Goal: Transaction & Acquisition: Purchase product/service

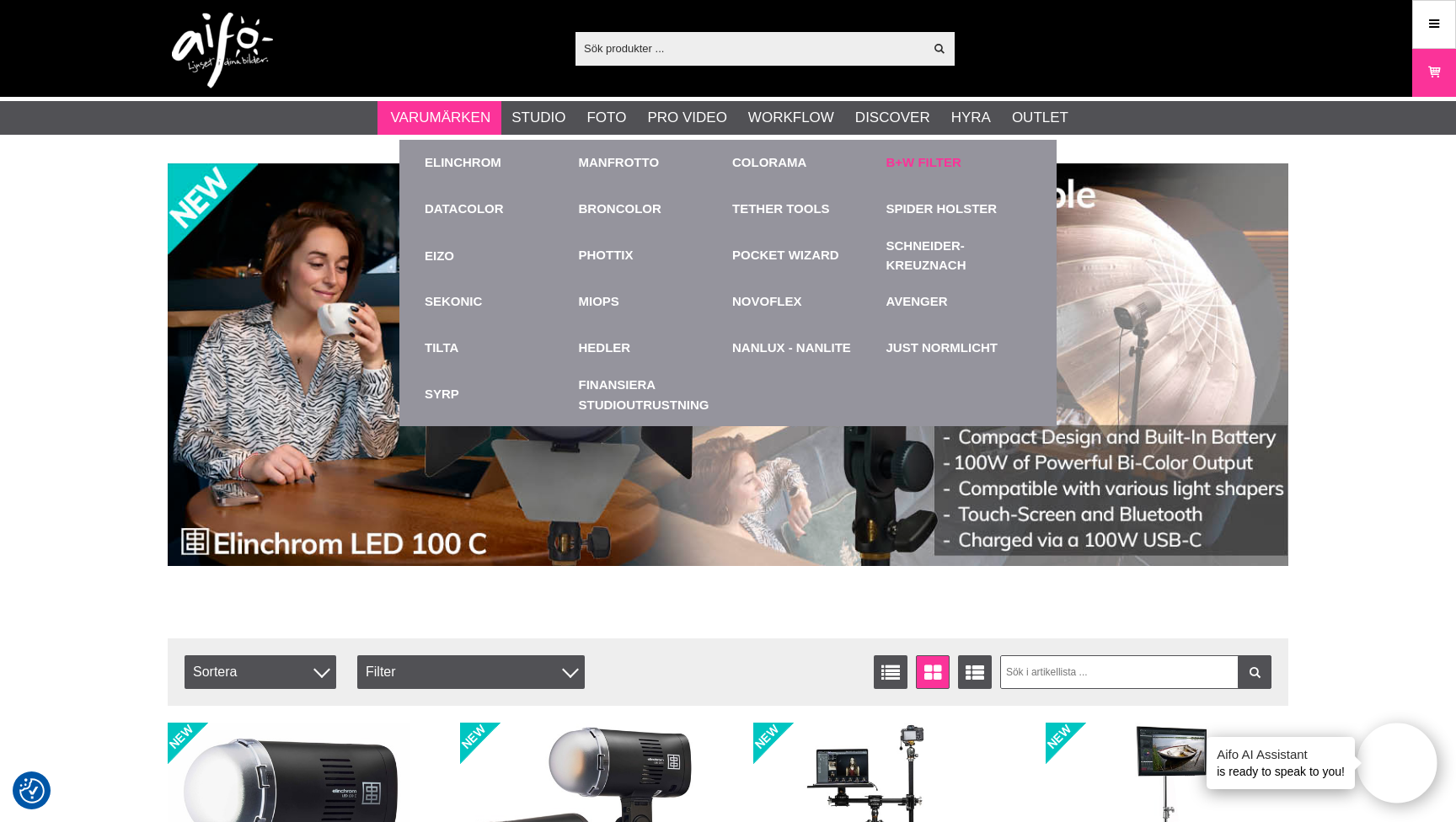
click at [911, 169] on link "B+W Filter" at bounding box center [924, 163] width 75 height 20
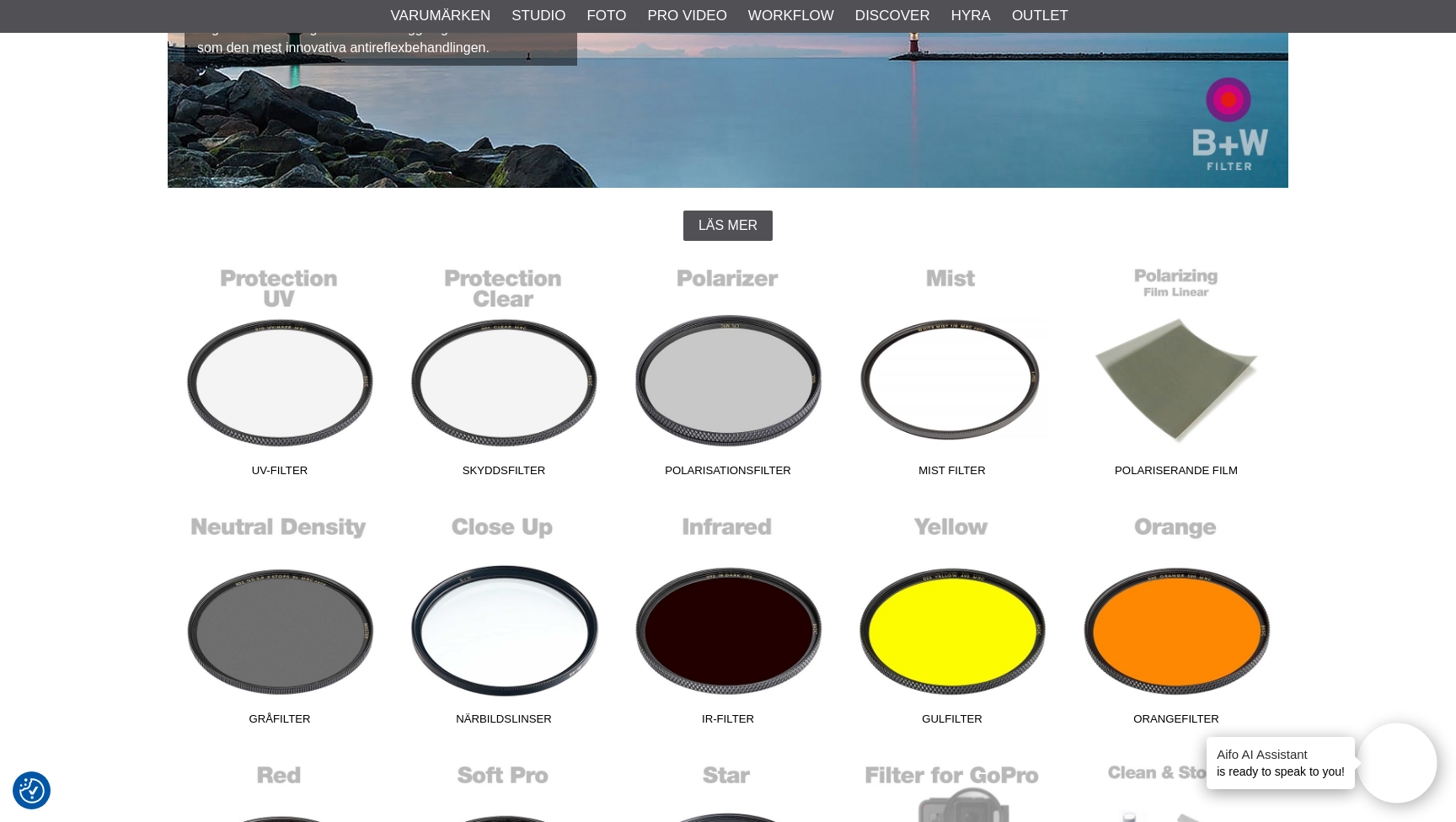
scroll to position [379, 0]
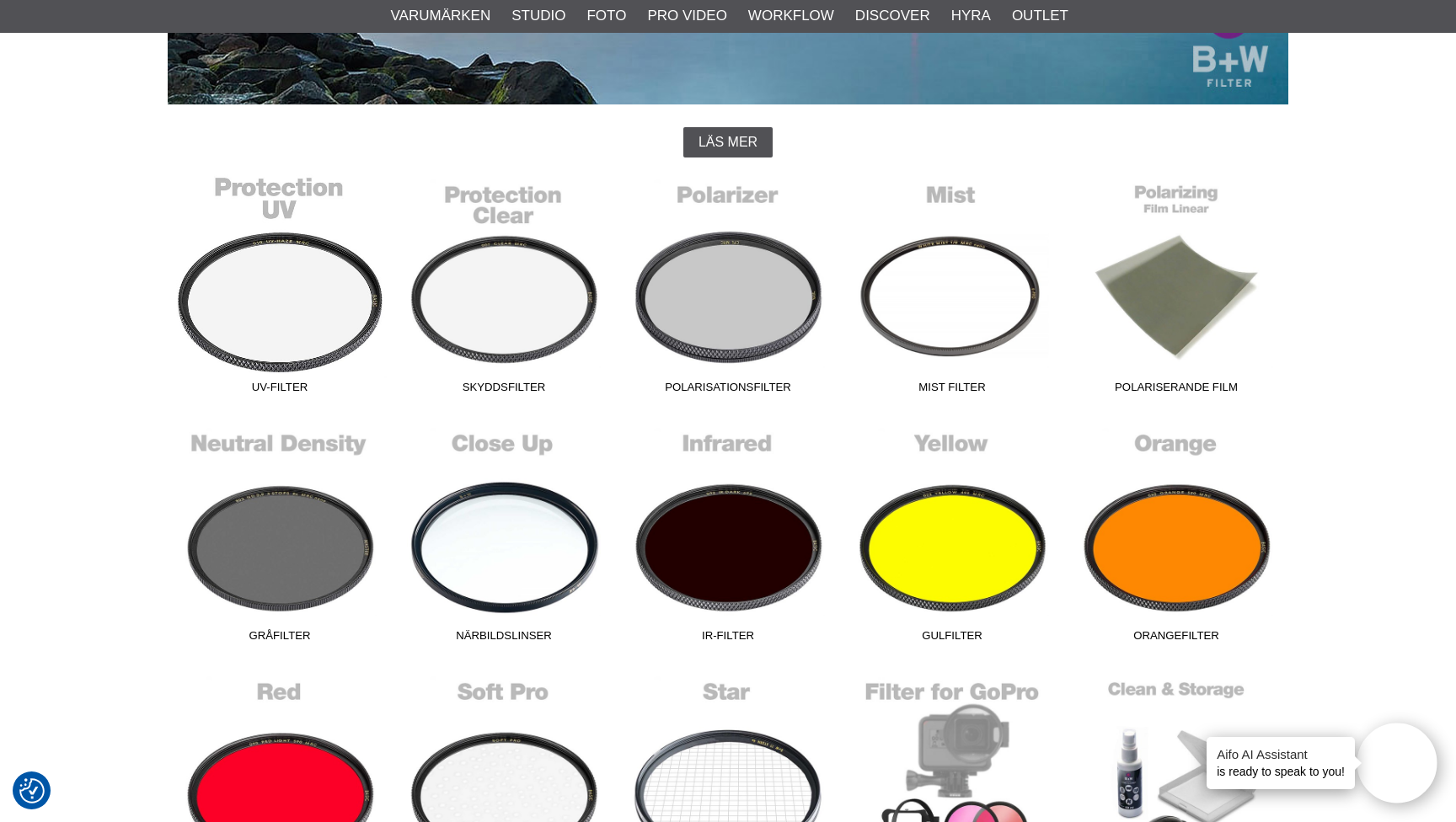
click at [309, 298] on link "UV-Filter" at bounding box center [280, 288] width 224 height 228
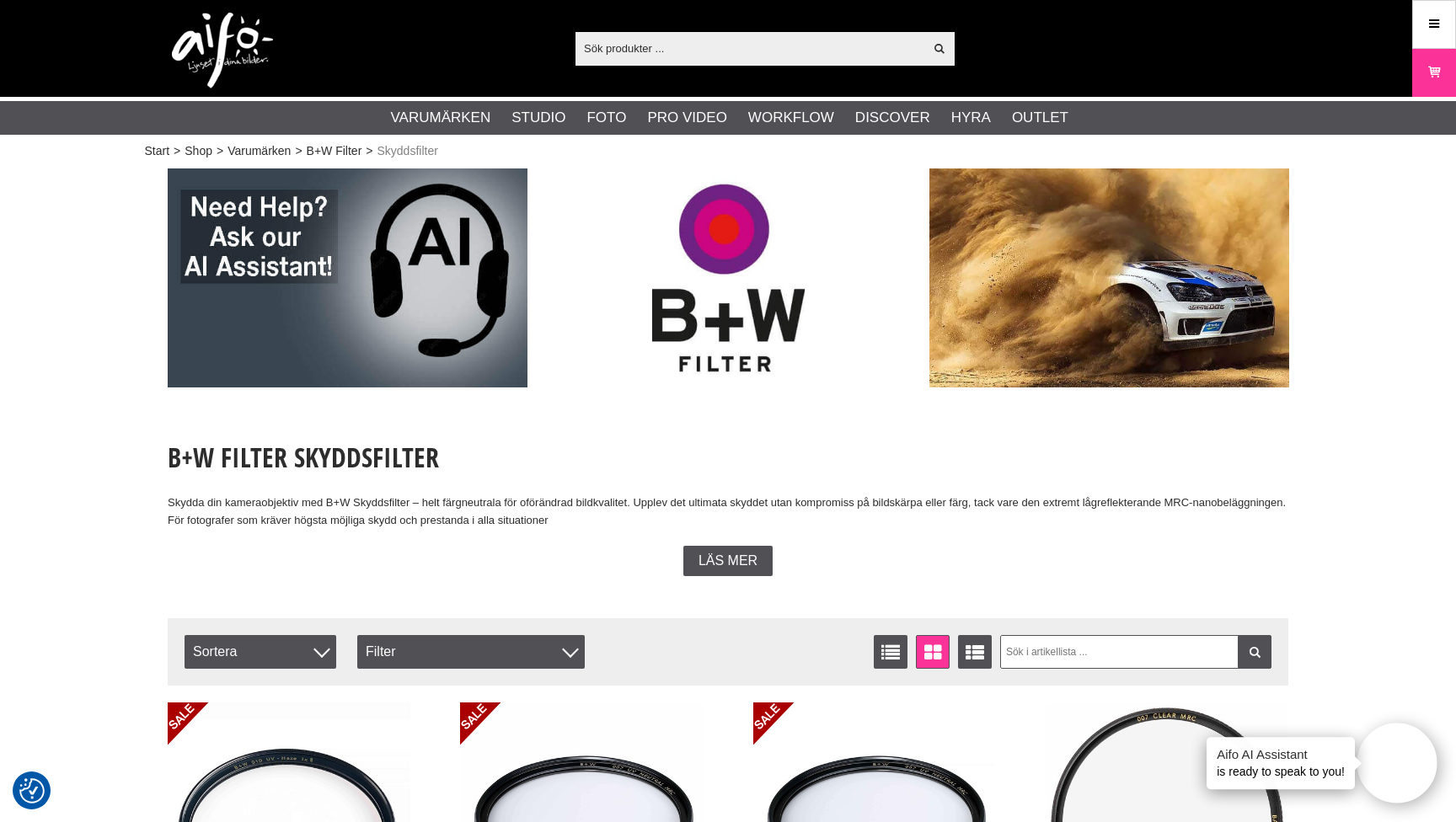
scroll to position [1, 0]
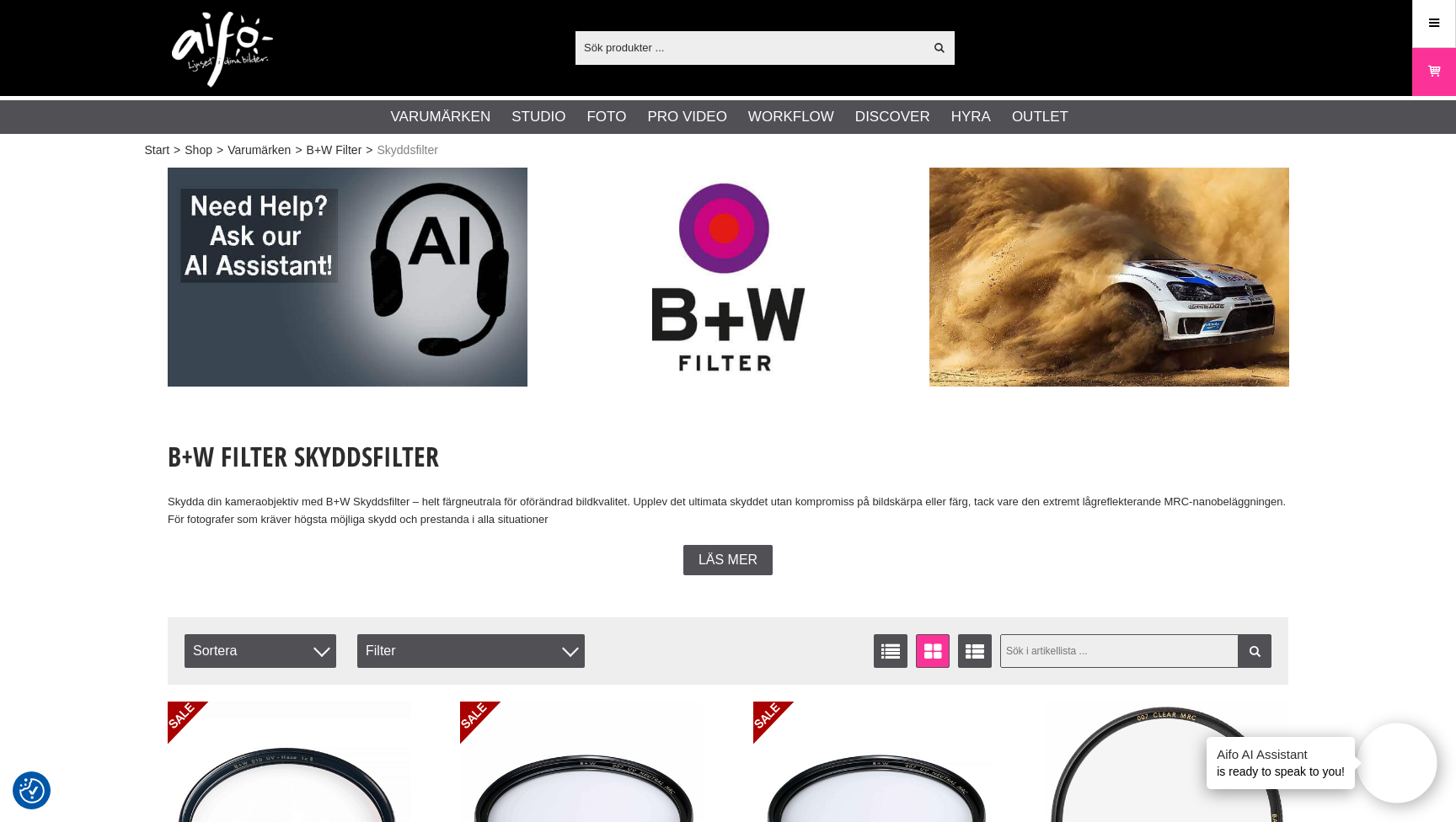
click at [1047, 653] on input "text" at bounding box center [1136, 652] width 272 height 34
type input "77"
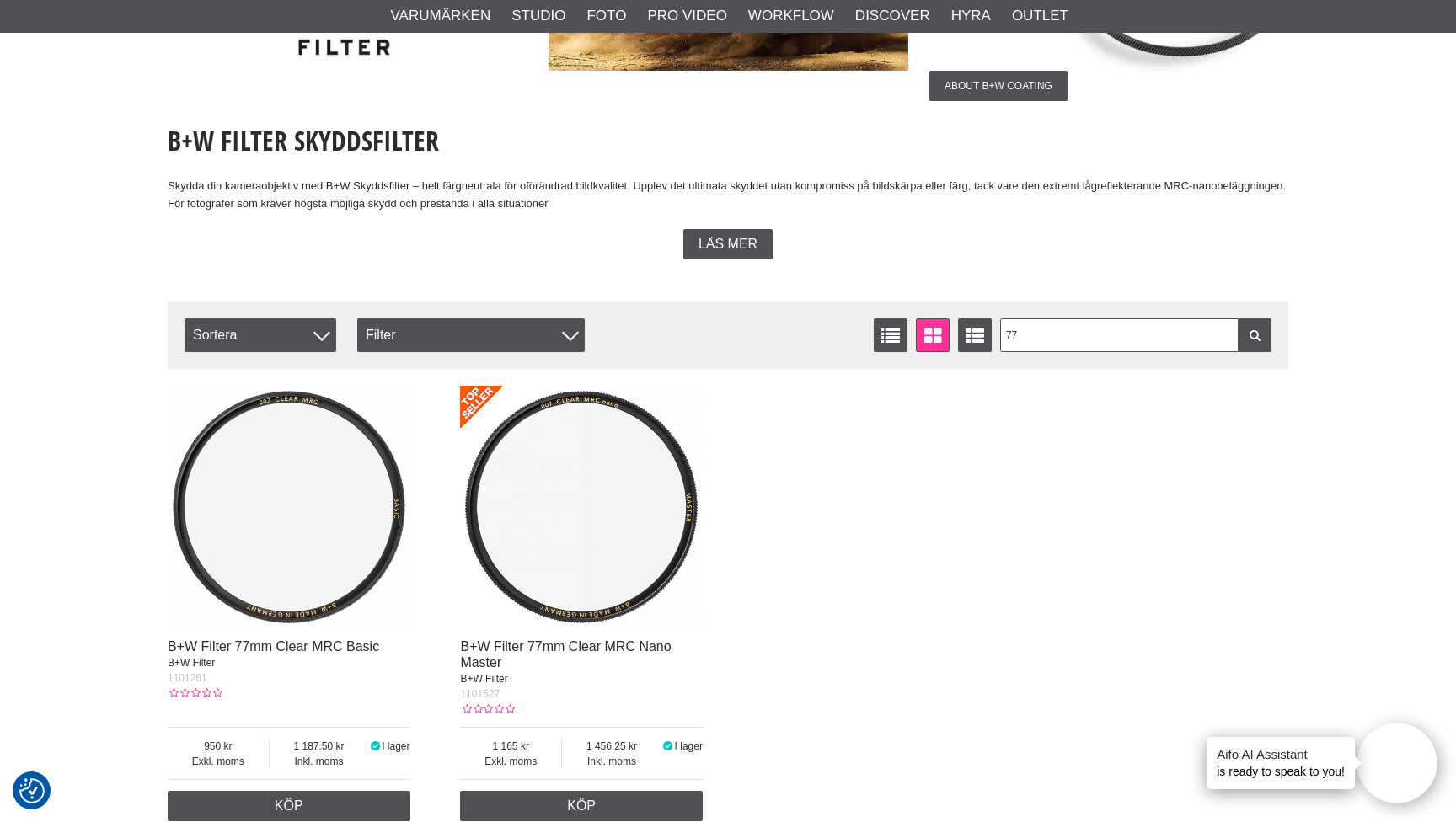
scroll to position [363, 0]
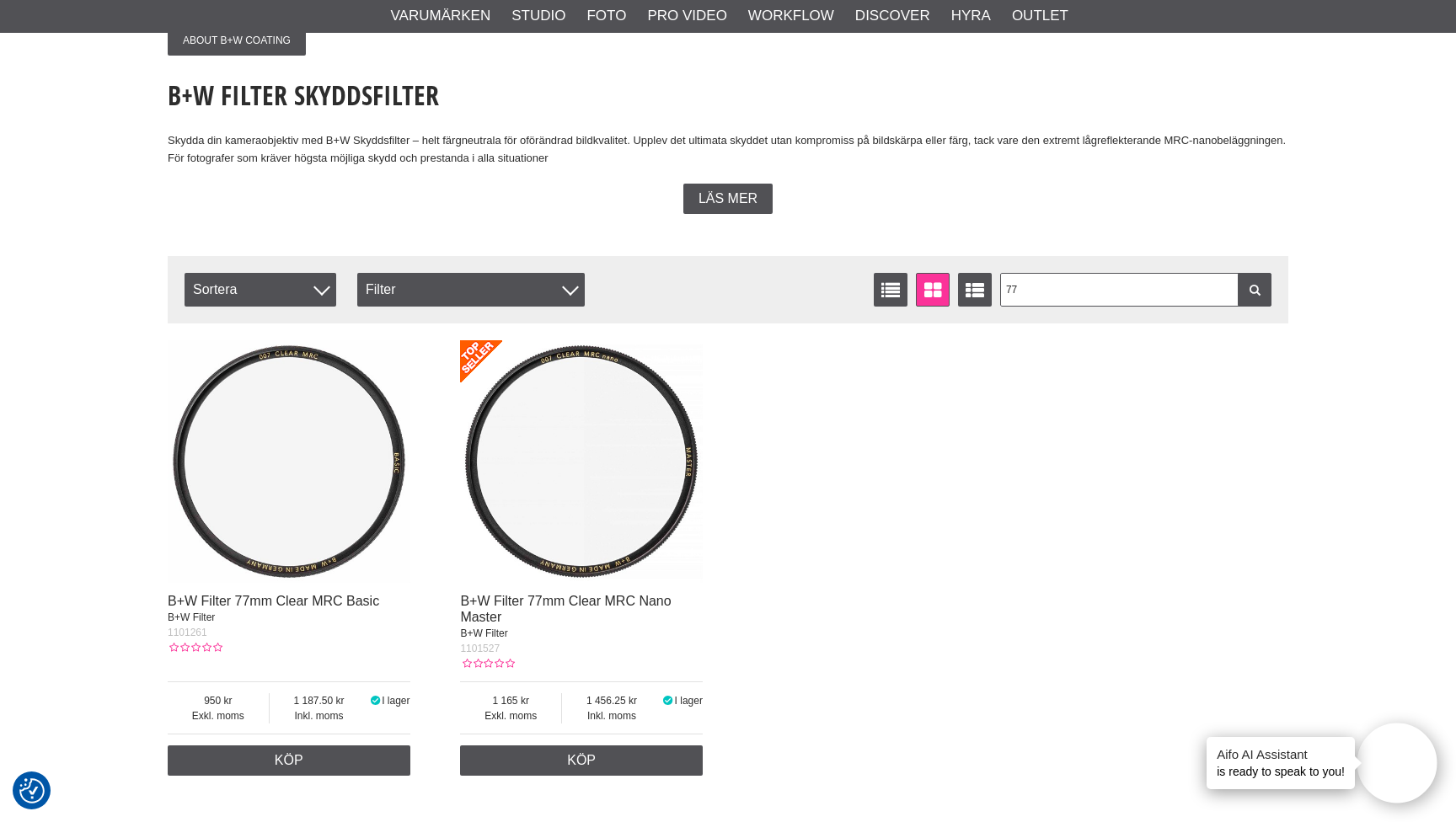
click at [591, 572] on img at bounding box center [582, 462] width 243 height 243
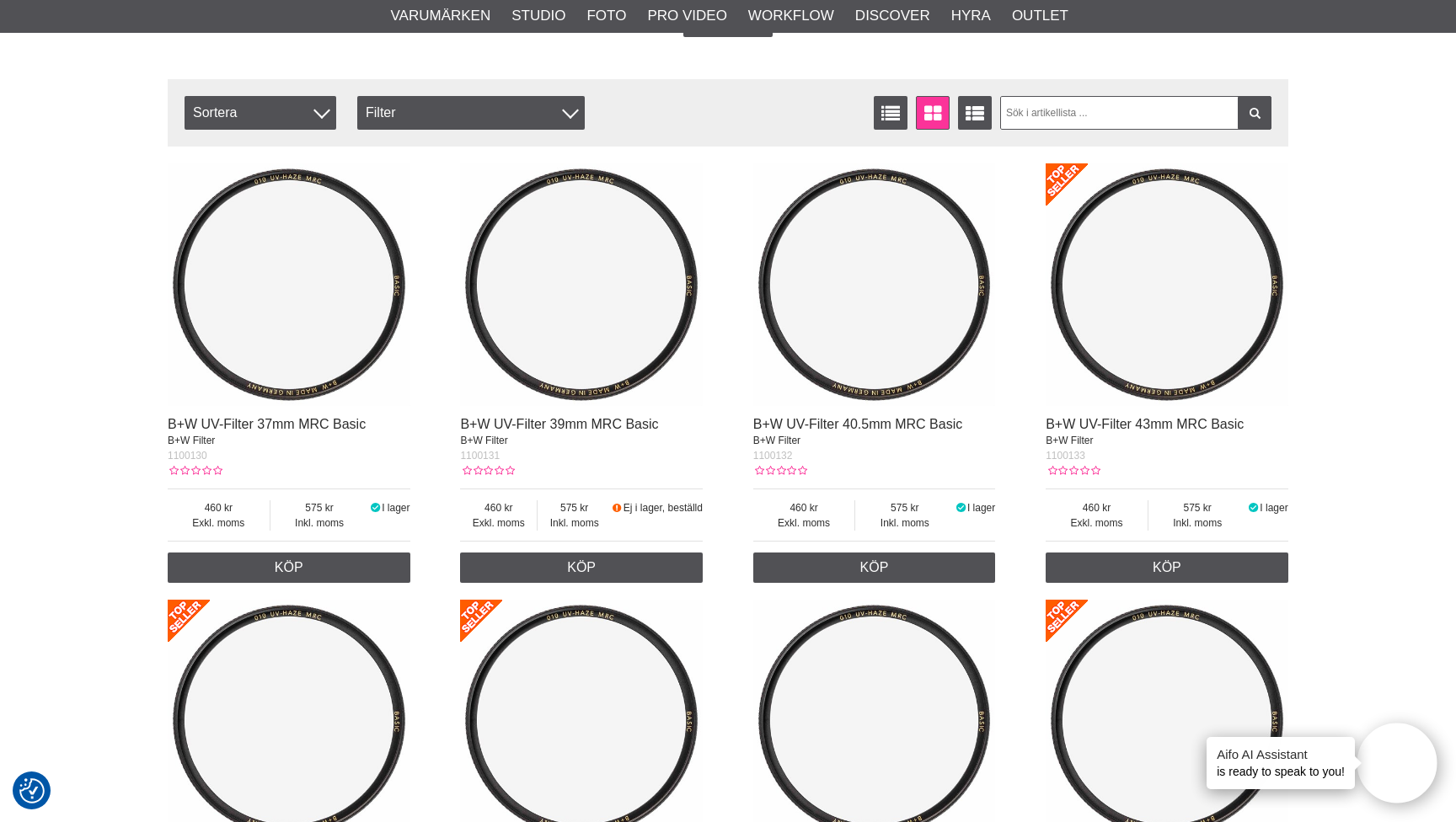
scroll to position [549, 0]
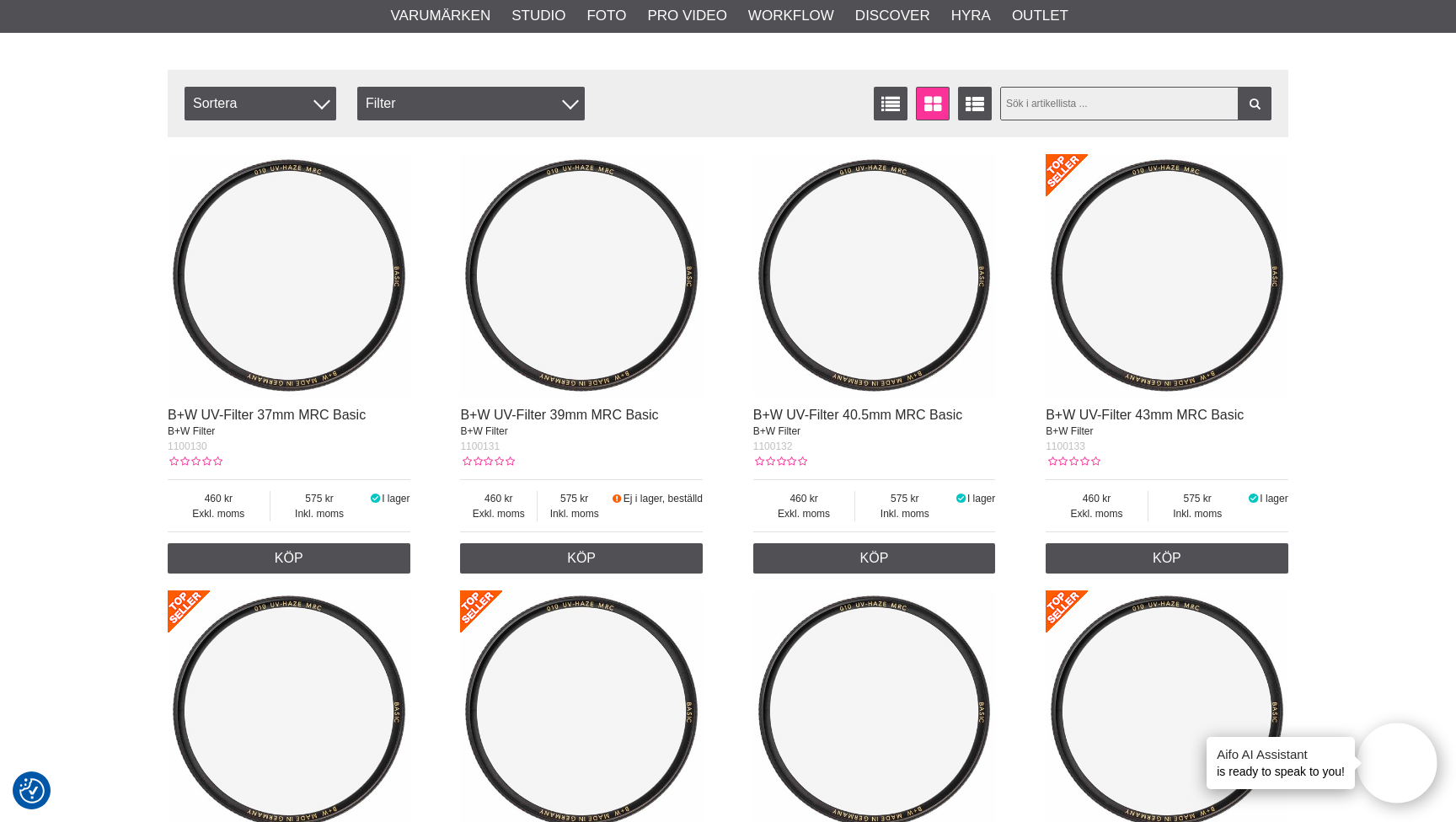
click at [1072, 103] on input "text" at bounding box center [1136, 104] width 272 height 34
type input "77"
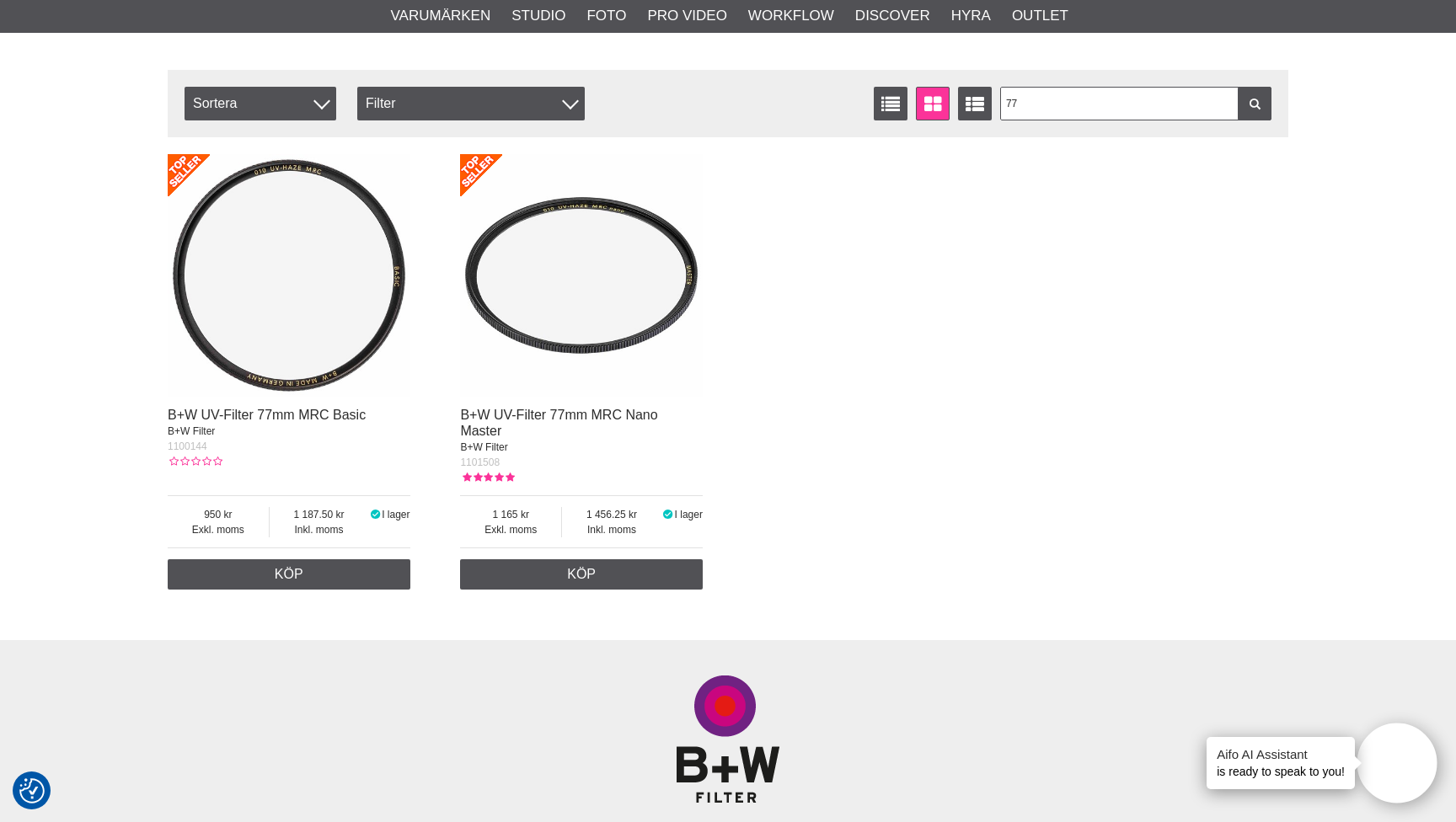
click at [576, 312] on img at bounding box center [582, 276] width 243 height 243
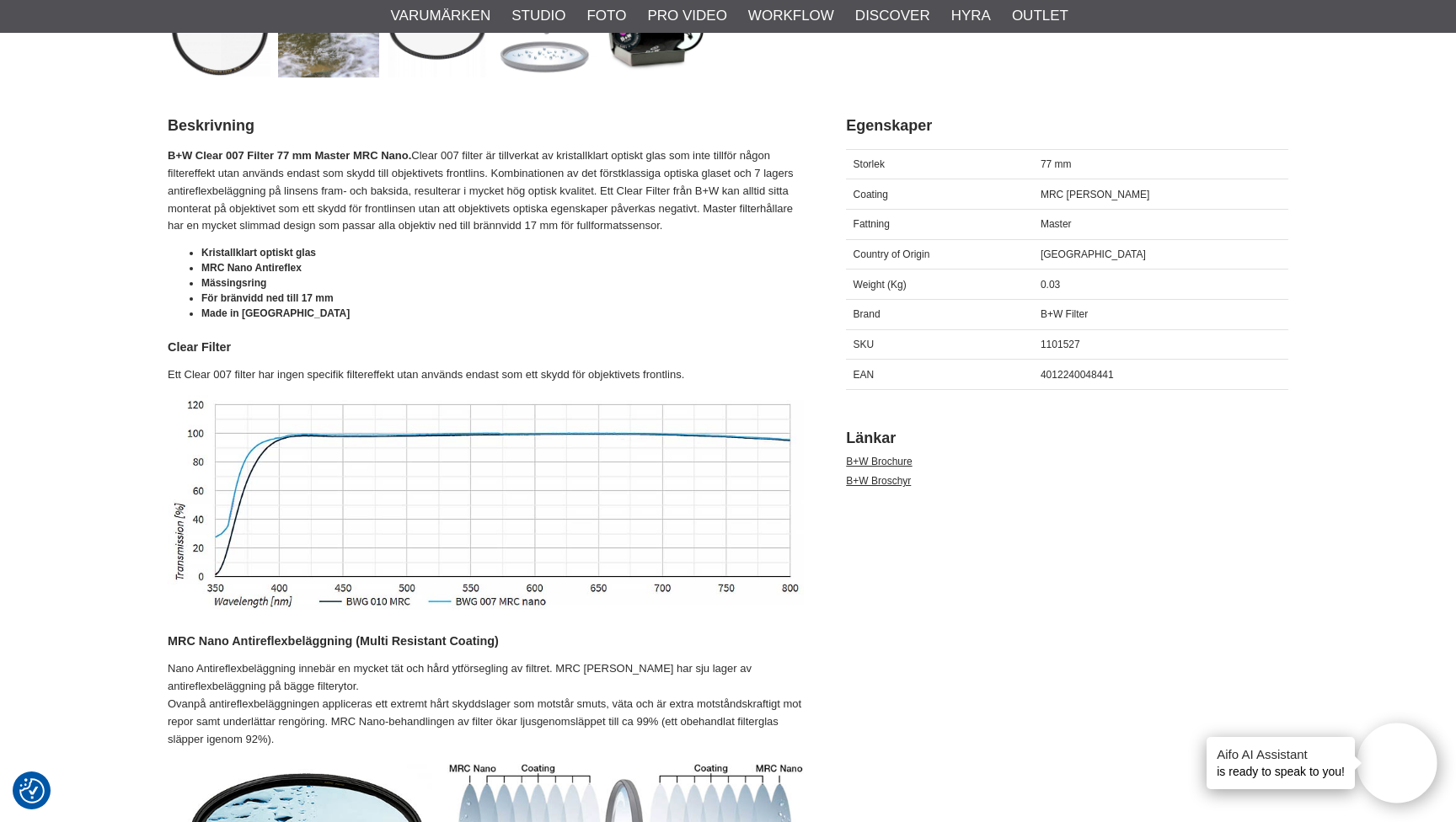
scroll to position [736, 0]
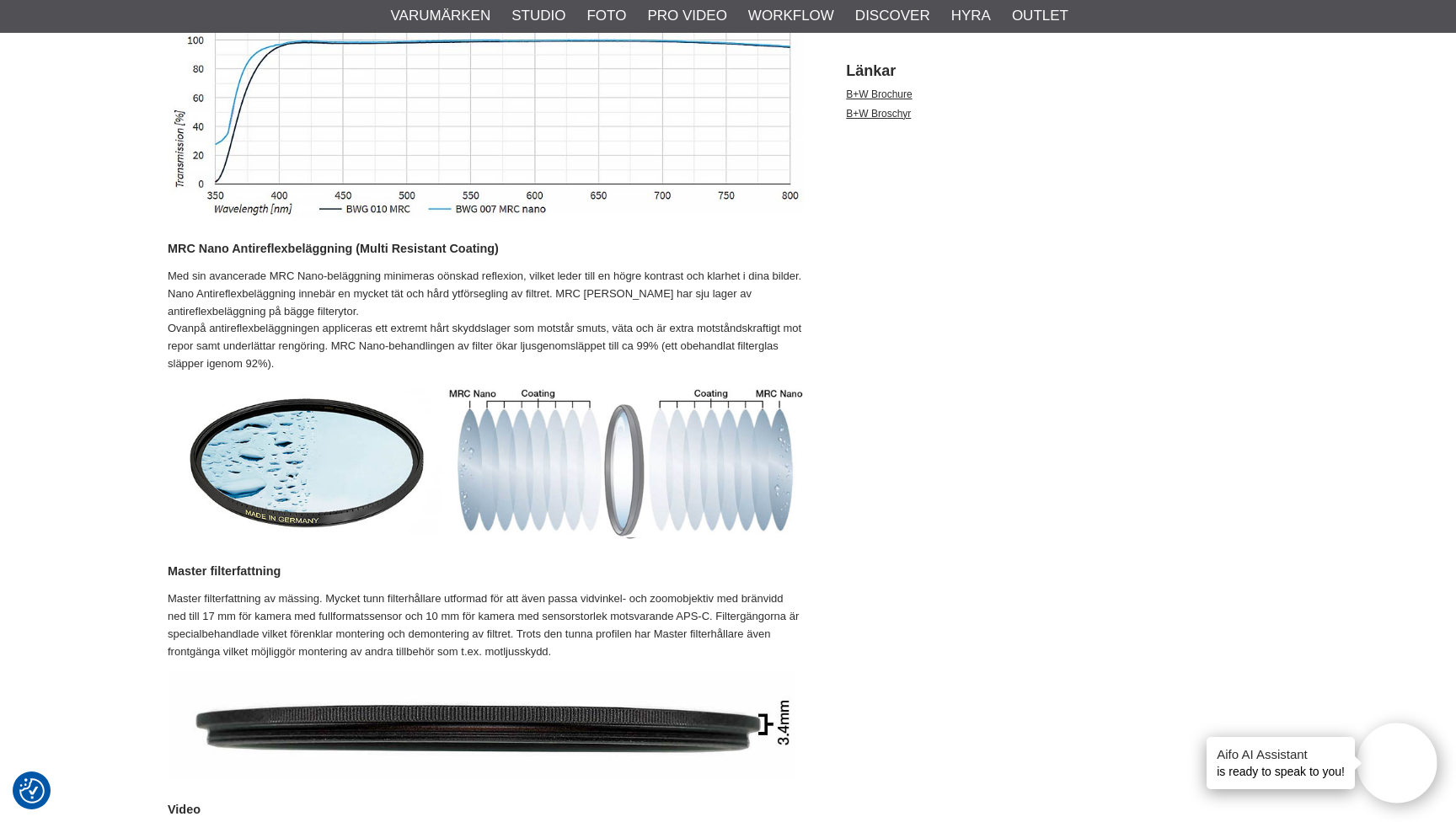
scroll to position [1167, 0]
